Goal: Find specific page/section: Find specific page/section

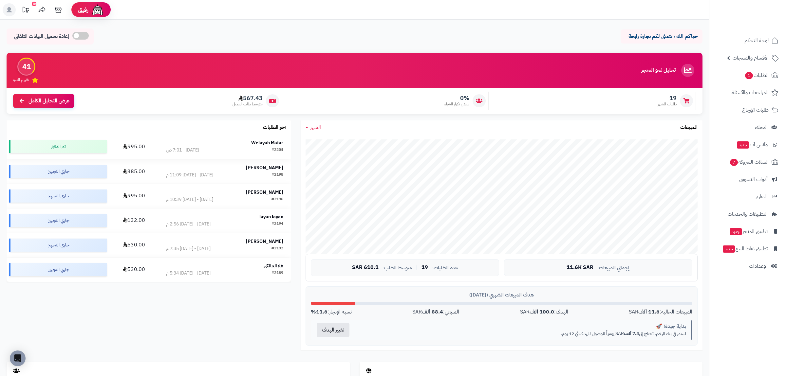
click at [167, 147] on div "Welayah Matar" at bounding box center [224, 143] width 117 height 7
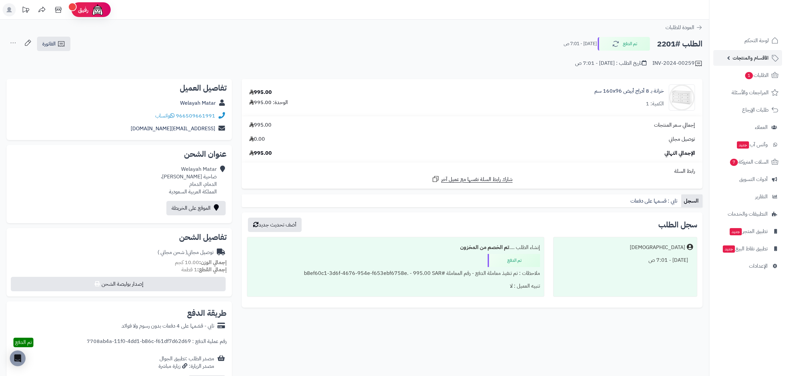
click at [748, 60] on span "الأقسام والمنتجات" at bounding box center [751, 57] width 36 height 9
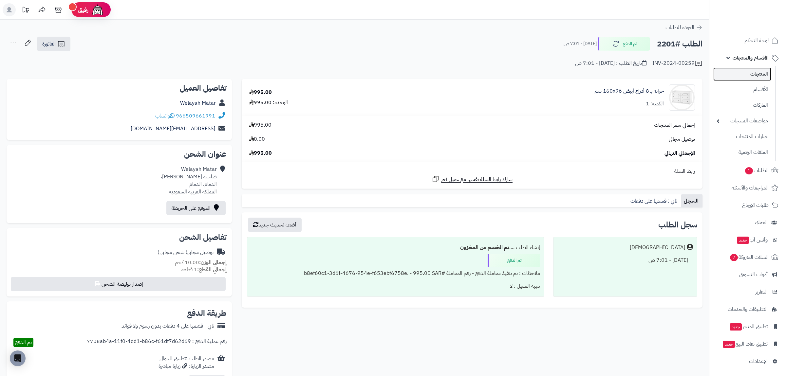
click at [747, 77] on link "المنتجات" at bounding box center [742, 73] width 58 height 13
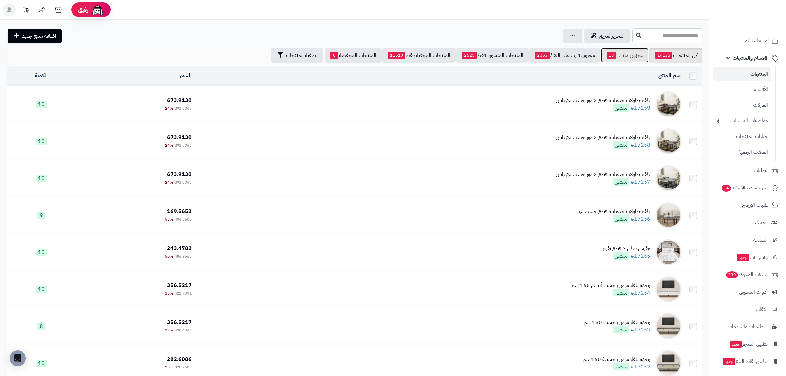
click at [608, 54] on span "13" at bounding box center [611, 55] width 9 height 7
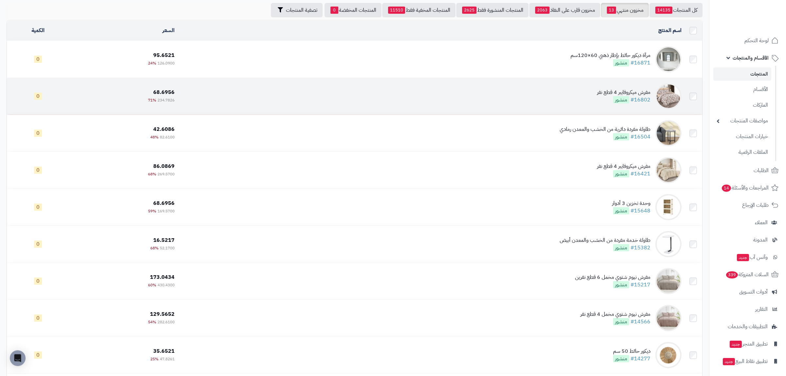
scroll to position [153, 0]
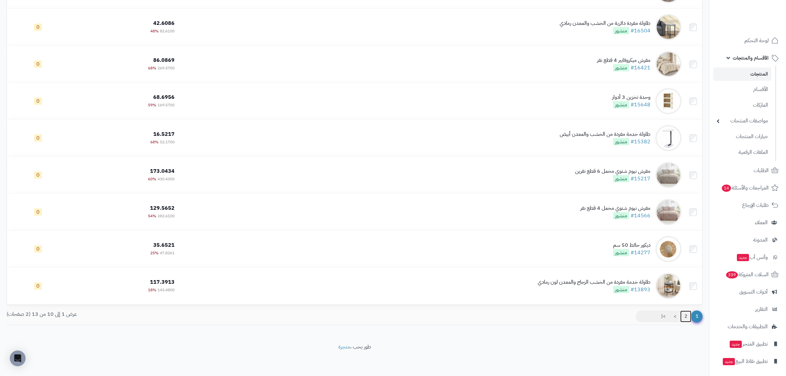
click at [685, 319] on link "2" at bounding box center [685, 317] width 11 height 12
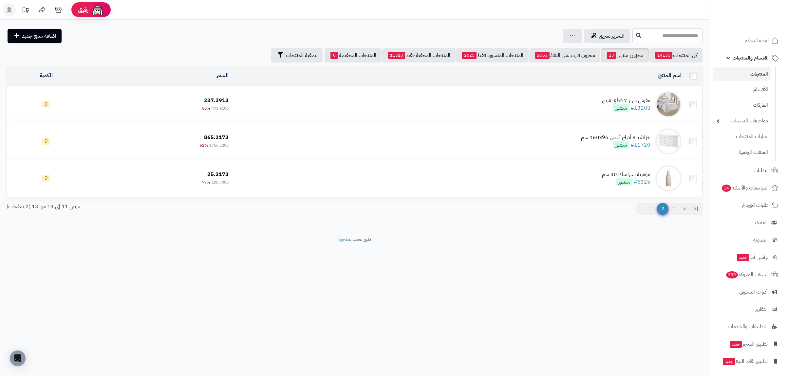
click at [743, 59] on span "الأقسام والمنتجات" at bounding box center [751, 57] width 36 height 9
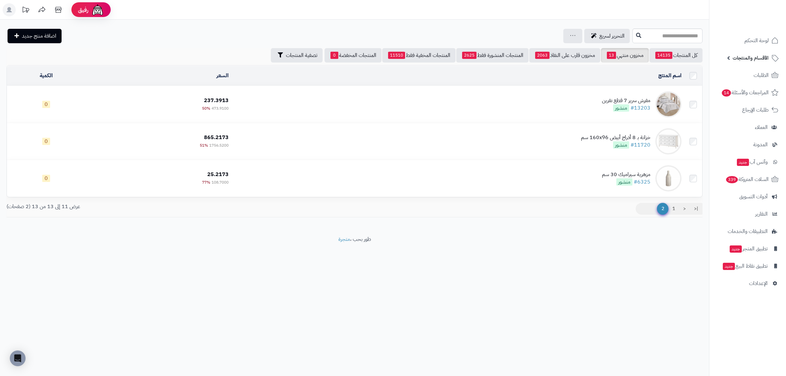
click at [743, 59] on span "الأقسام والمنتجات" at bounding box center [751, 57] width 36 height 9
